Goal: Task Accomplishment & Management: Complete application form

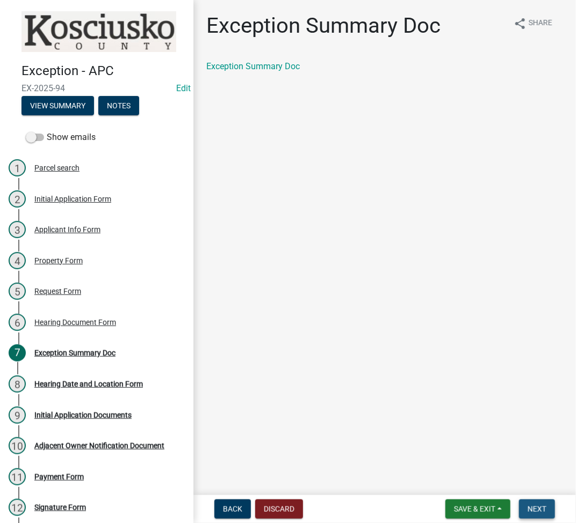
click at [535, 507] on span "Next" at bounding box center [536, 509] width 19 height 9
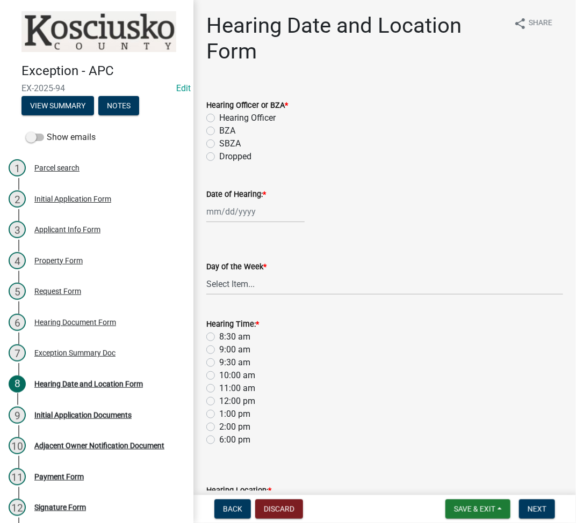
click at [467, 520] on nav "Back Discard Save & Exit Save Save & Exit Next" at bounding box center [384, 510] width 382 height 28
click at [469, 513] on span "Save & Exit" at bounding box center [474, 509] width 41 height 9
click at [463, 474] on button "Save & Exit" at bounding box center [467, 482] width 86 height 26
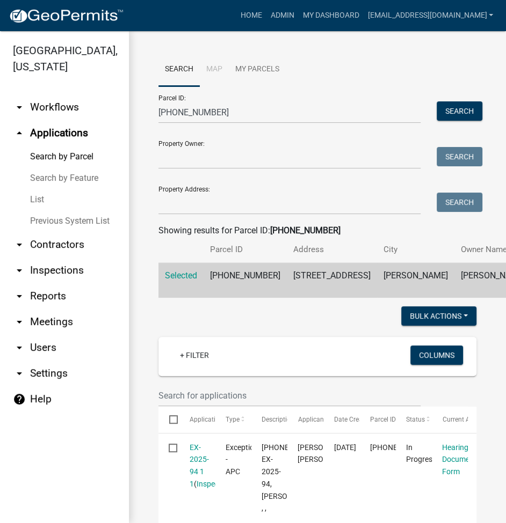
scroll to position [1033, 0]
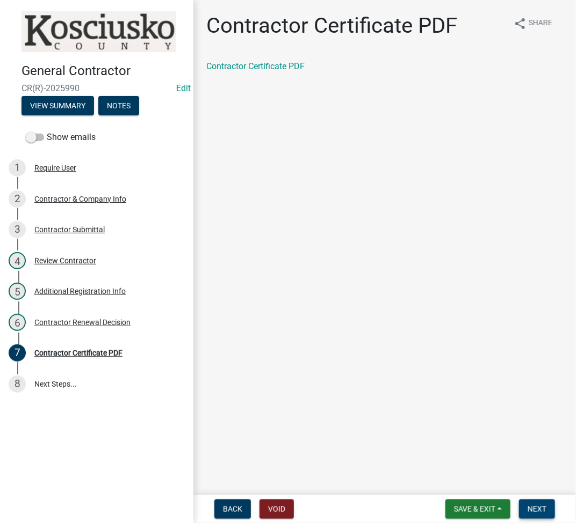
click at [527, 515] on button "Next" at bounding box center [537, 509] width 36 height 19
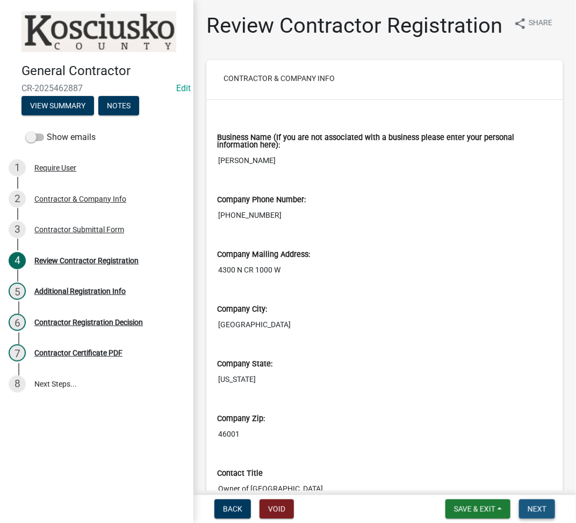
click at [545, 507] on span "Next" at bounding box center [536, 509] width 19 height 9
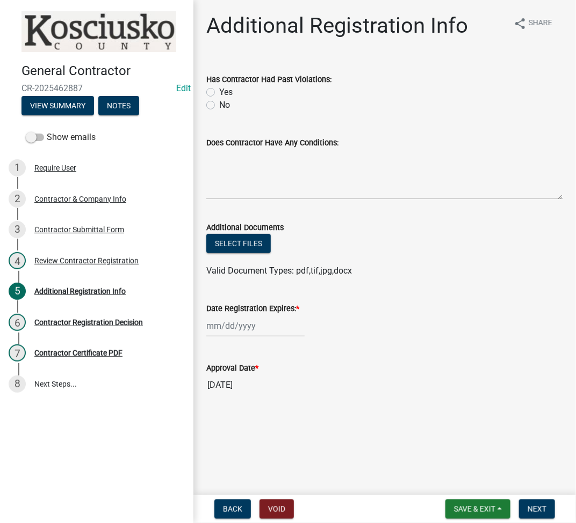
click at [219, 108] on label "No" at bounding box center [224, 105] width 11 height 13
click at [219, 106] on input "No" at bounding box center [222, 102] width 7 height 7
radio input "true"
click at [263, 187] on textarea "Does Contractor Have Any Conditions:" at bounding box center [384, 174] width 356 height 50
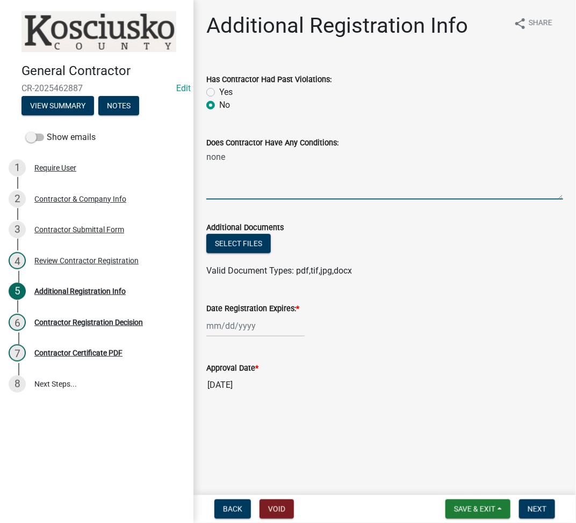
type textarea "none"
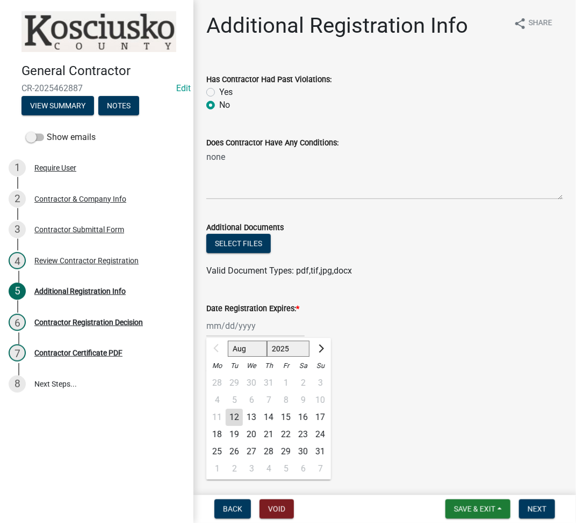
click at [231, 327] on div "Aug Sep Oct Nov [DATE] 2026 2027 2028 2029 2030 2031 2032 2033 2034 2035 2036 2…" at bounding box center [255, 326] width 98 height 22
drag, startPoint x: 286, startPoint y: 340, endPoint x: 268, endPoint y: 348, distance: 19.7
click at [276, 345] on ngb-datepicker-navigation "Aug Sep Oct Nov [DATE] 2026 2027 2028 2029 2030 2031 2032 2033 2034 2035 2036 2…" at bounding box center [268, 348] width 125 height 17
click at [268, 350] on select "2025 2026 2027 2028 2029 2030 2031 2032 2033 2034 2035 2036 2037 2038 2039 2040…" at bounding box center [288, 349] width 43 height 16
select select "2026"
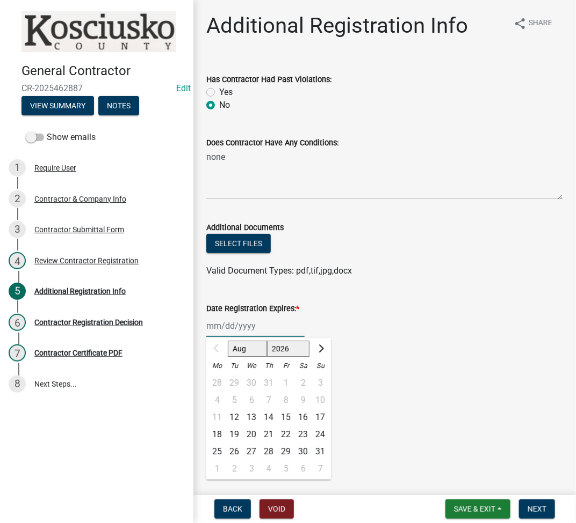
click at [267, 341] on select "2025 2026 2027 2028 2029 2030 2031 2032 2033 2034 2035 2036 2037 2038 2039 2040…" at bounding box center [288, 349] width 43 height 16
click at [254, 414] on div "12" at bounding box center [251, 417] width 17 height 17
type input "[DATE]"
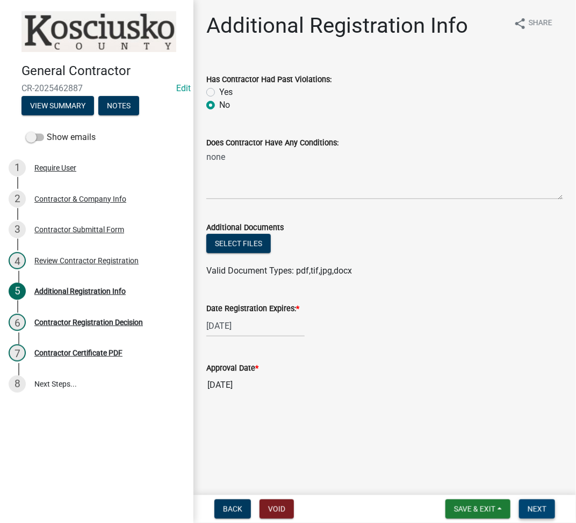
click at [542, 507] on span "Next" at bounding box center [536, 509] width 19 height 9
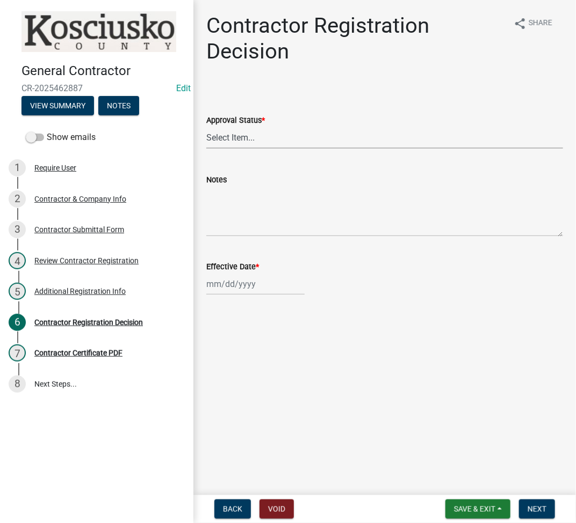
click at [311, 142] on select "Select Item... Approved Denied" at bounding box center [384, 138] width 356 height 22
click at [206, 127] on select "Select Item... Approved Denied" at bounding box center [384, 138] width 356 height 22
select select "8e4351d7-4ebf-4714-a7c9-c8187f00e083"
select select "8"
select select "2025"
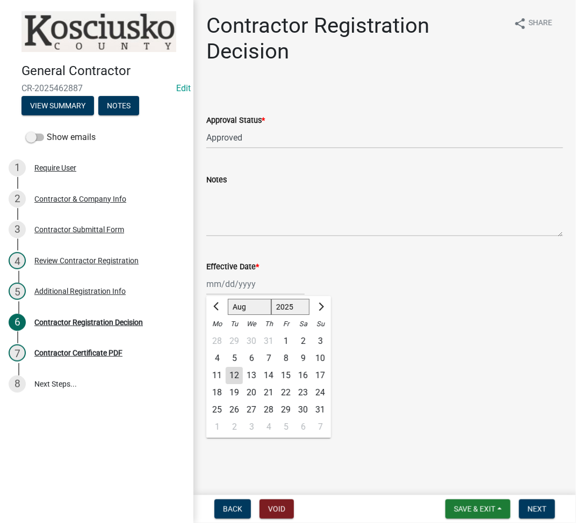
click at [231, 283] on div "[PERSON_NAME] Feb Mar Apr [PERSON_NAME][DATE] Oct Nov [DATE] 1526 1527 1528 152…" at bounding box center [255, 284] width 98 height 22
click at [234, 374] on div "12" at bounding box center [233, 375] width 17 height 17
type input "[DATE]"
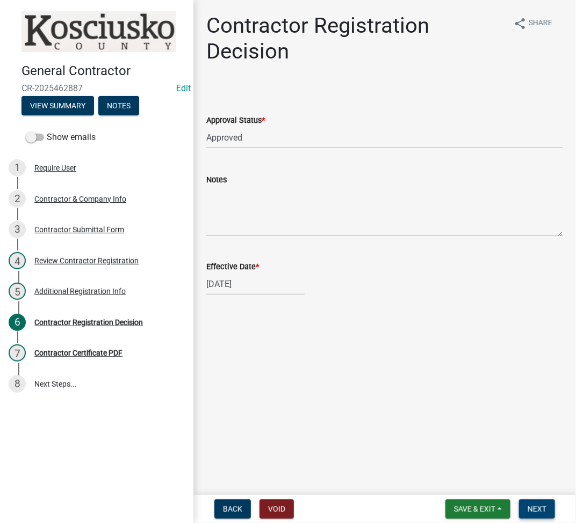
click at [540, 508] on span "Next" at bounding box center [536, 509] width 19 height 9
